Goal: Register for event/course

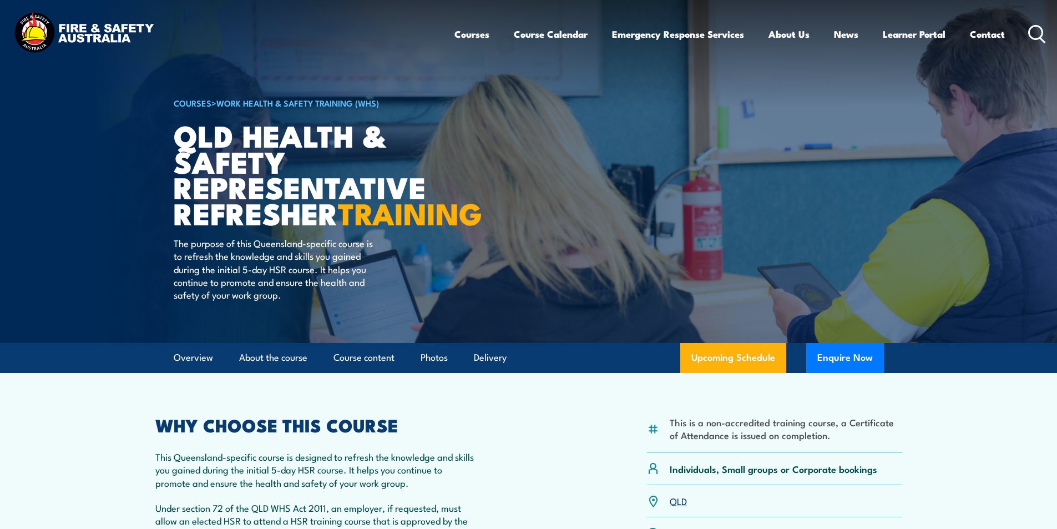
click at [1038, 32] on icon at bounding box center [1037, 34] width 18 height 18
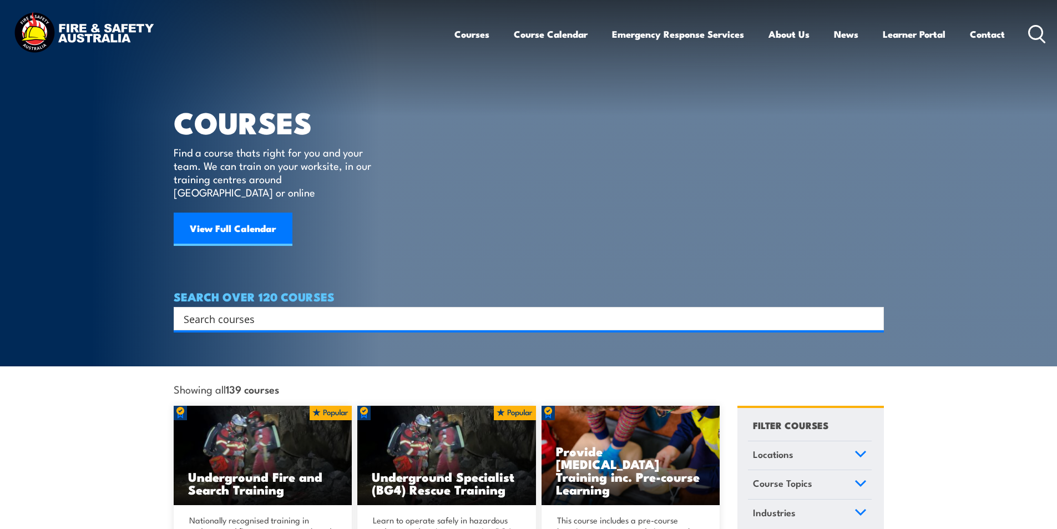
click at [259, 310] on input "Search input" at bounding box center [522, 318] width 676 height 17
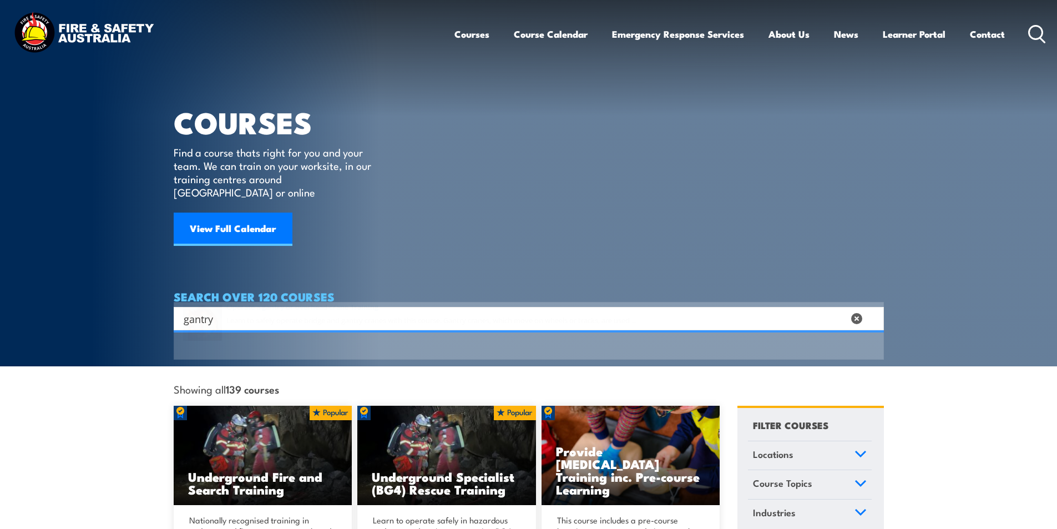
type input "gantry"
click at [359, 339] on span at bounding box center [529, 352] width 704 height 52
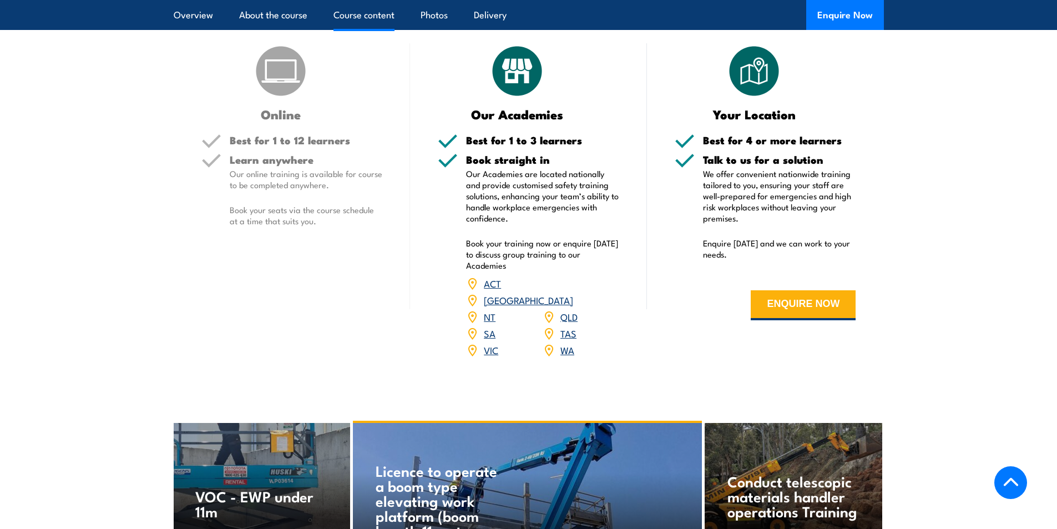
scroll to position [1350, 0]
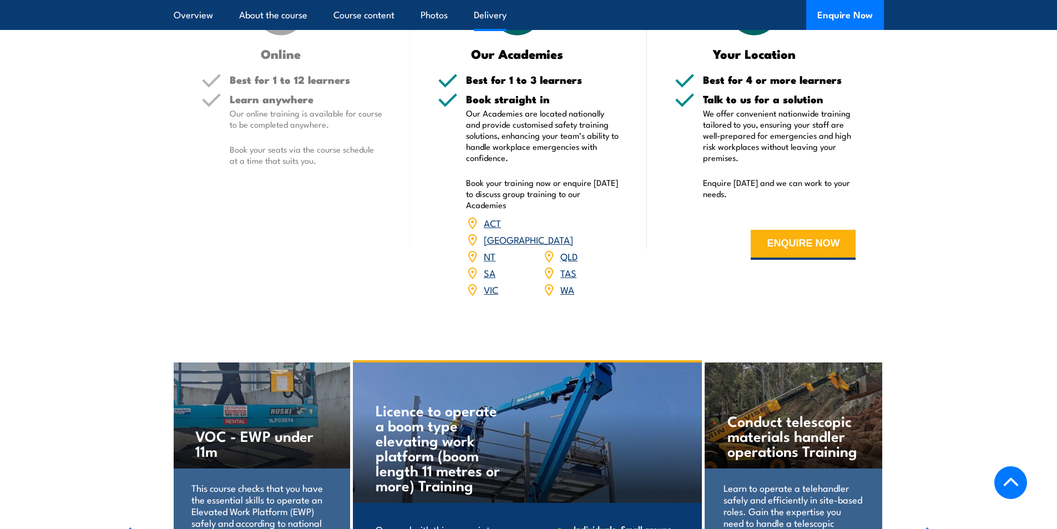
click at [568, 249] on link "QLD" at bounding box center [569, 255] width 17 height 13
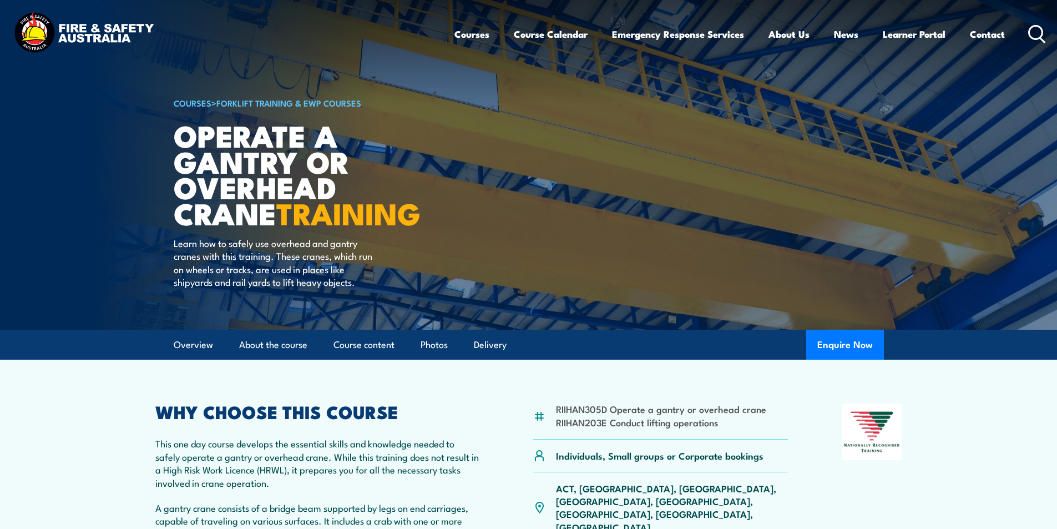
click at [1036, 31] on icon at bounding box center [1037, 34] width 18 height 18
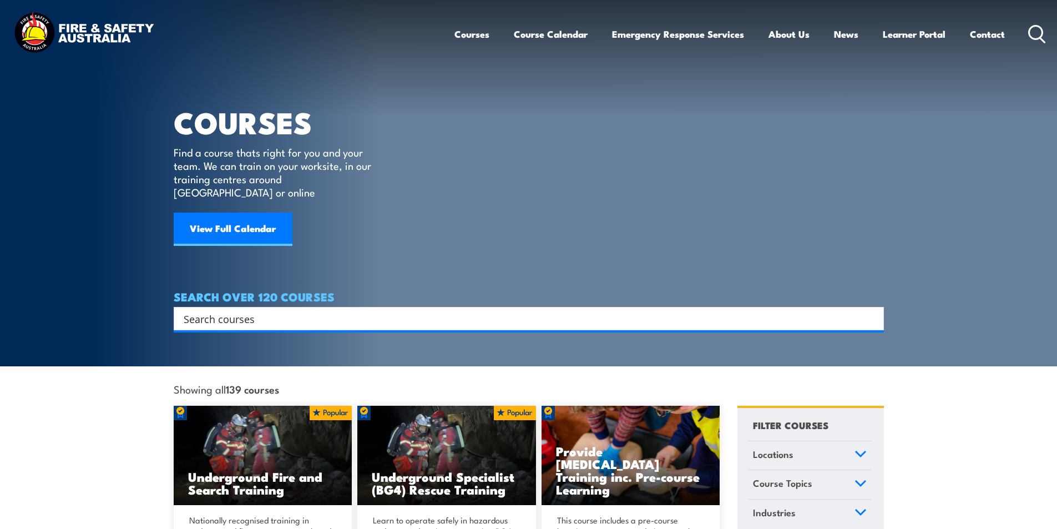
click at [258, 310] on input "Search input" at bounding box center [522, 318] width 676 height 17
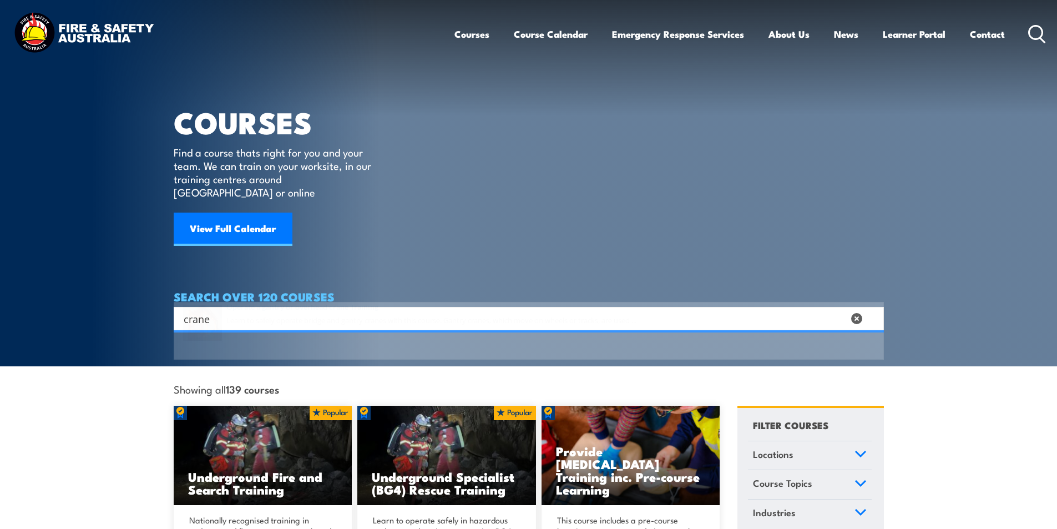
type input "crane"
click at [365, 340] on span at bounding box center [529, 352] width 704 height 52
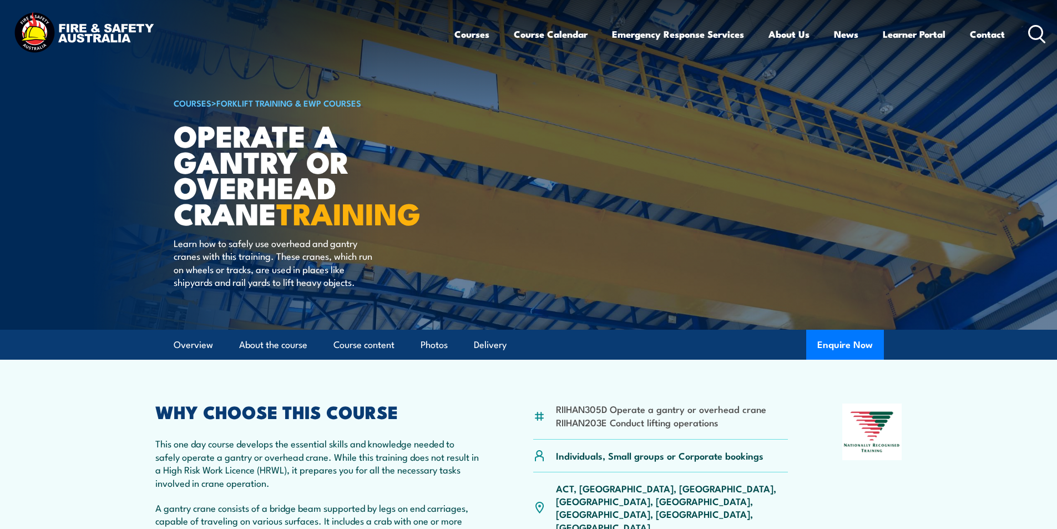
click at [1033, 31] on icon at bounding box center [1037, 34] width 18 height 18
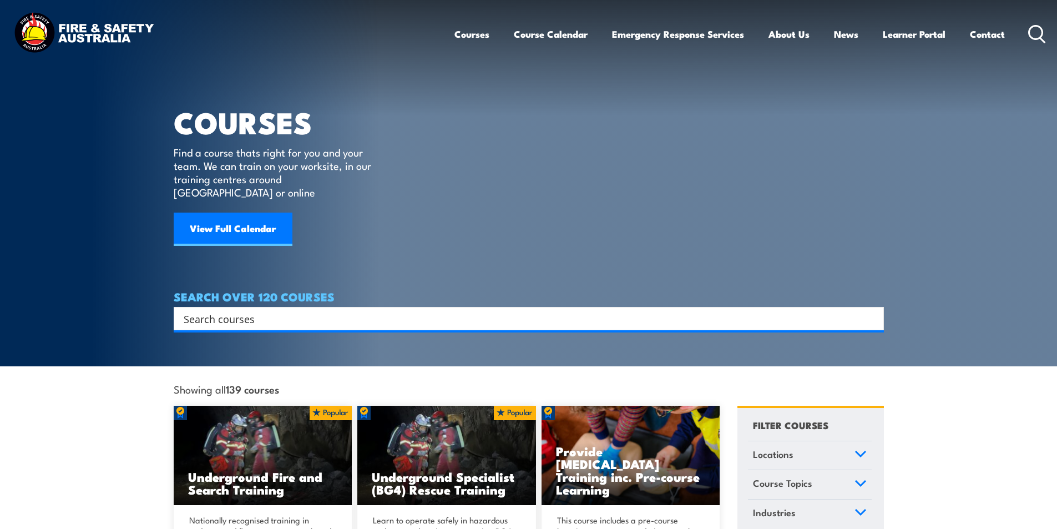
click at [262, 310] on input "Search input" at bounding box center [522, 318] width 676 height 17
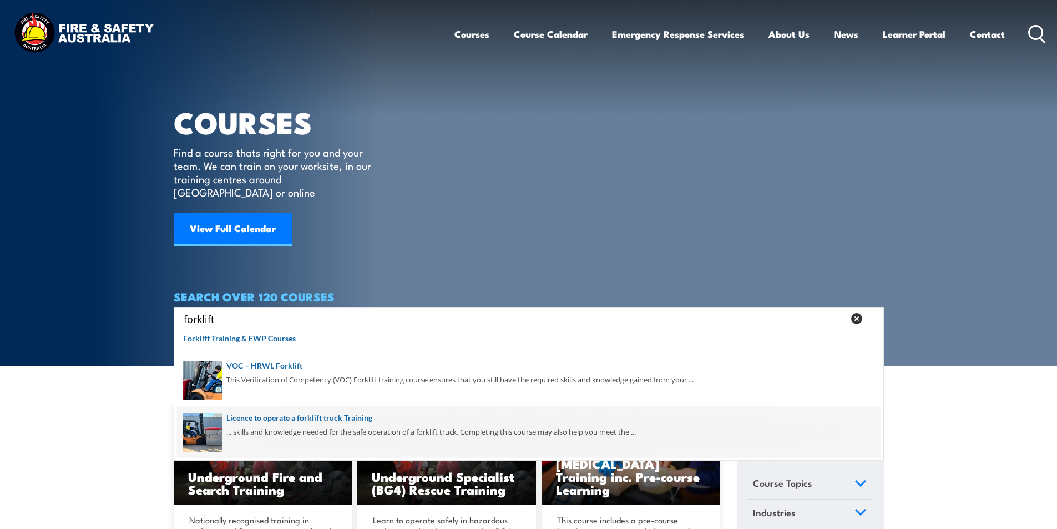
type input "forklift"
click at [366, 419] on span at bounding box center [529, 432] width 704 height 52
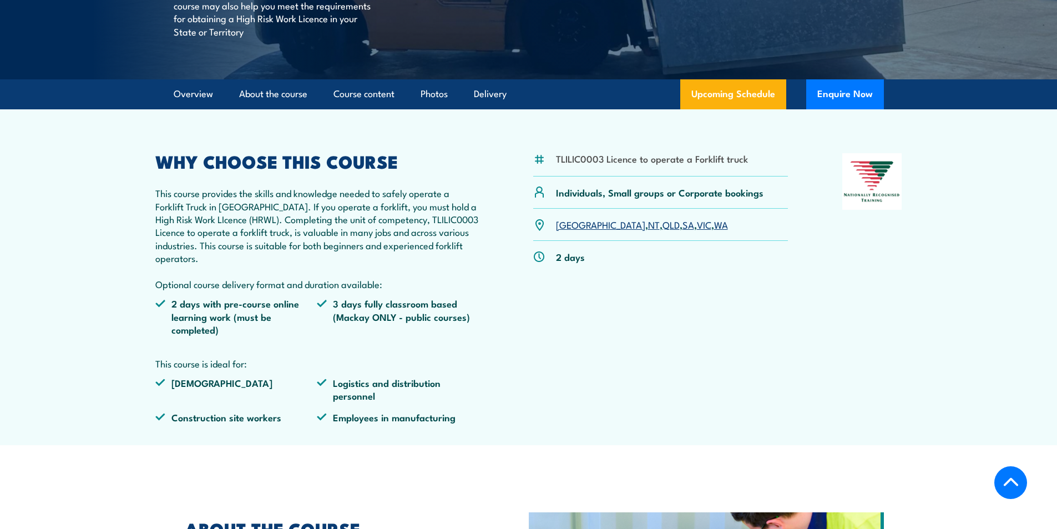
scroll to position [277, 0]
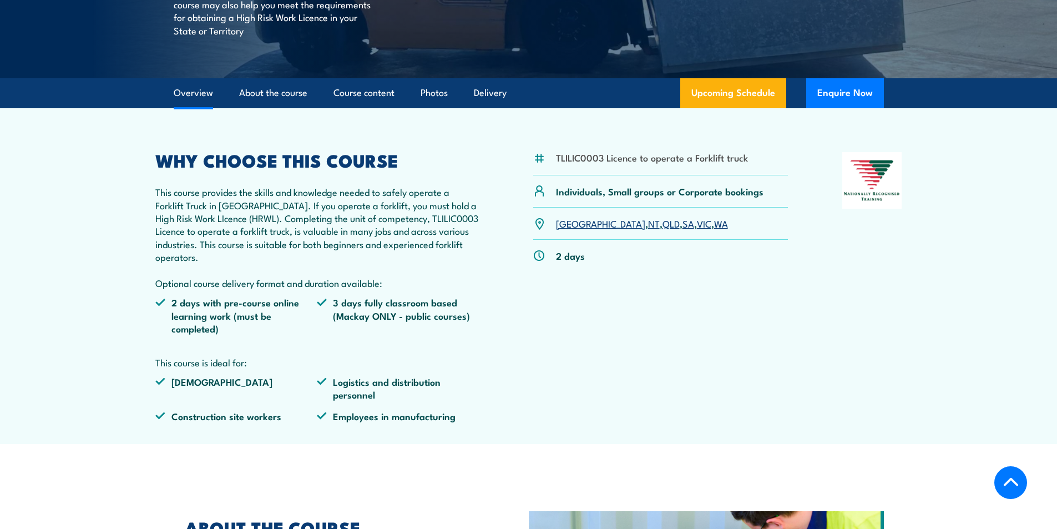
click at [663, 224] on link "QLD" at bounding box center [671, 222] width 17 height 13
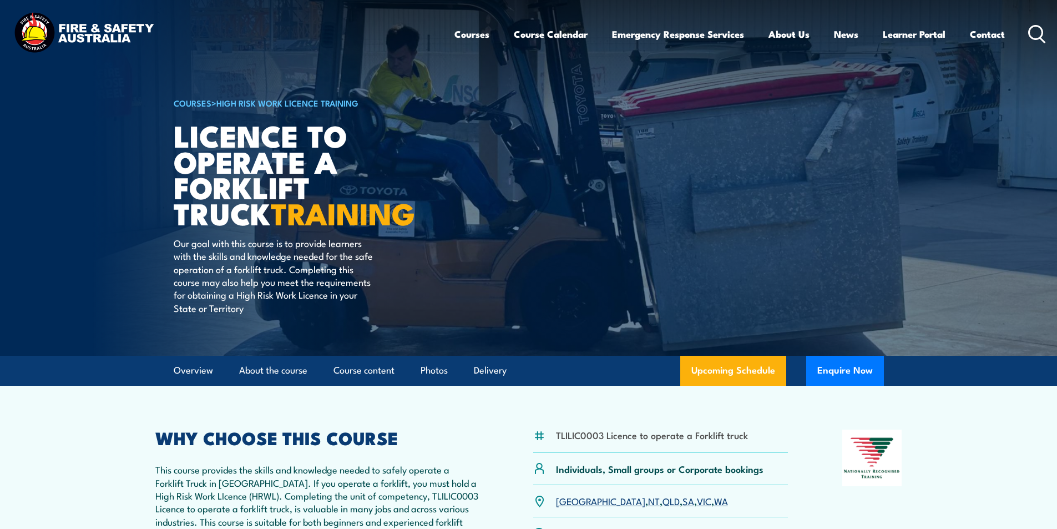
click at [663, 501] on link "QLD" at bounding box center [671, 500] width 17 height 13
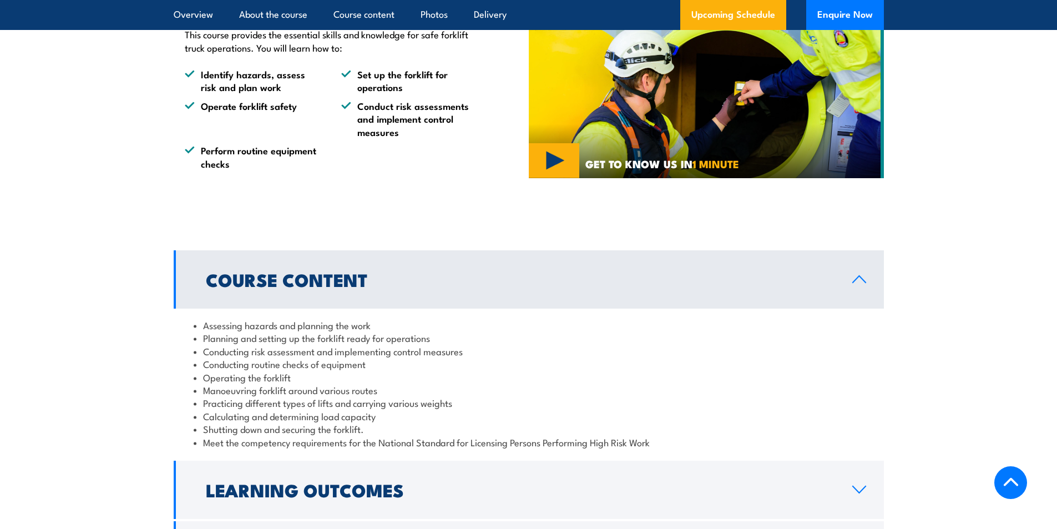
scroll to position [692, 0]
